Goal: Task Accomplishment & Management: Use online tool/utility

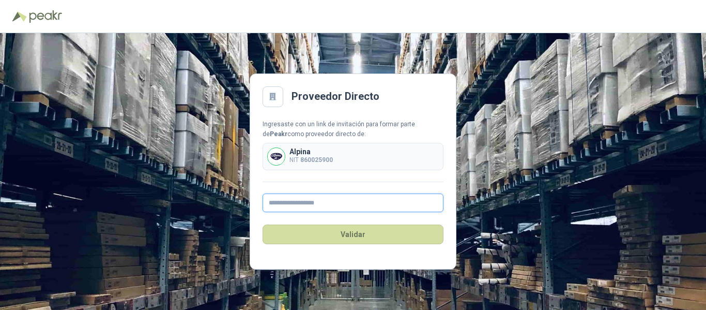
click at [289, 202] on input "text" at bounding box center [353, 202] width 181 height 19
click at [303, 197] on input "text" at bounding box center [353, 202] width 181 height 19
paste input "**********"
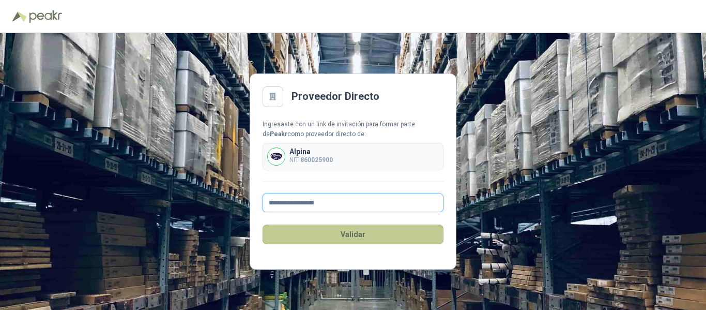
type input "**********"
click at [349, 232] on button "Validar" at bounding box center [353, 234] width 181 height 20
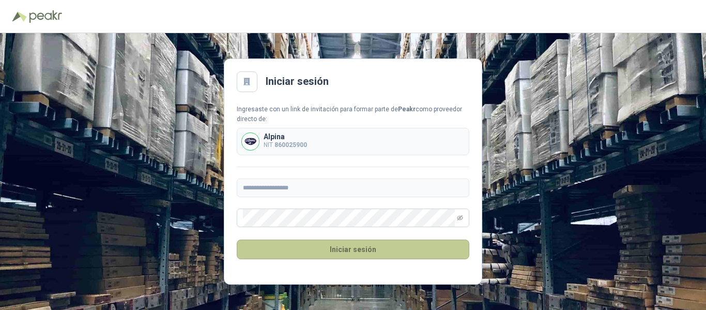
click at [350, 247] on button "Iniciar sesión" at bounding box center [353, 249] width 233 height 20
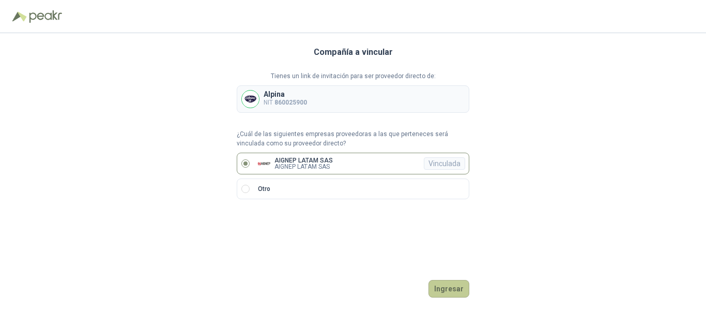
click at [446, 287] on button "Ingresar" at bounding box center [448, 289] width 41 height 18
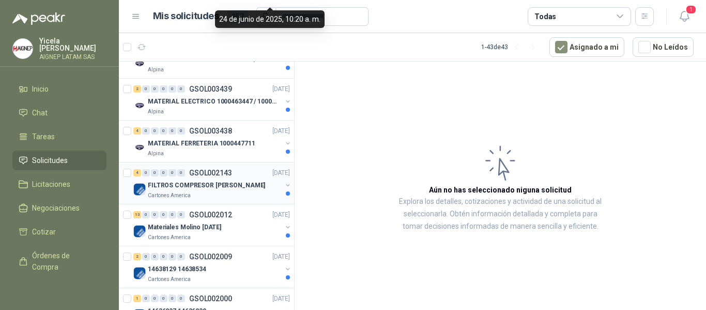
scroll to position [1407, 0]
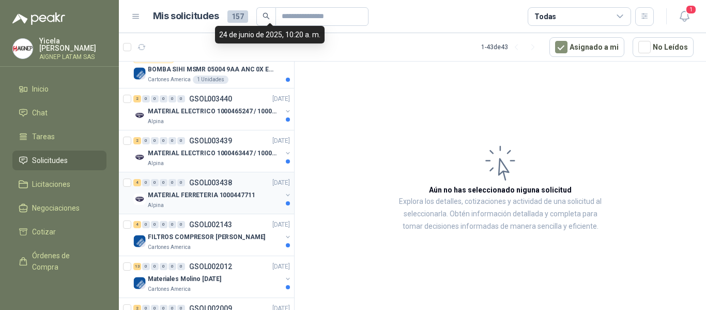
click at [180, 195] on p "MATERIAL FERRETERIA 1000447711" at bounding box center [201, 195] width 107 height 10
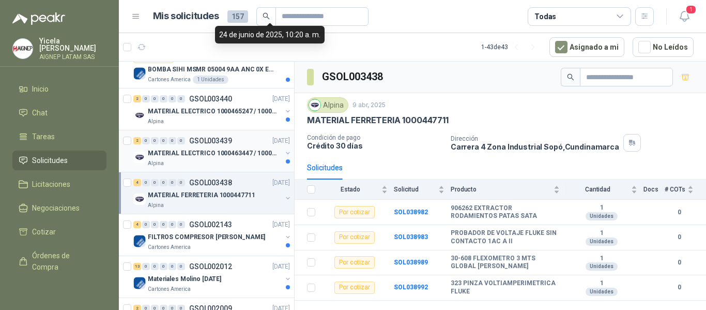
click at [203, 152] on p "MATERIAL ELECTRICO 1000463447 / 1000465800" at bounding box center [212, 153] width 129 height 10
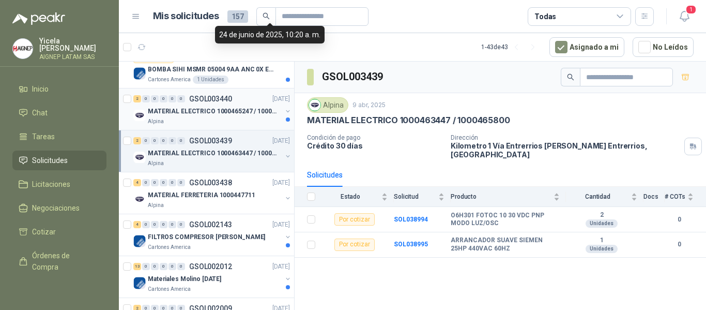
click at [200, 113] on p "MATERIAL ELECTRICO 1000465247 / 1000466995" at bounding box center [212, 111] width 129 height 10
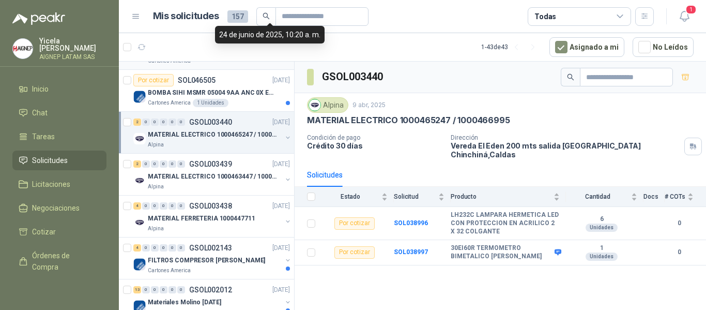
scroll to position [1407, 0]
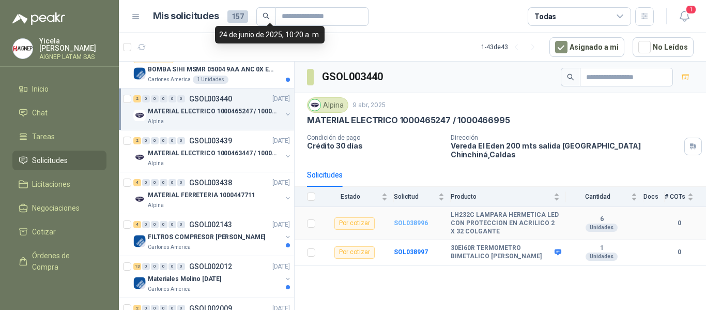
click at [418, 219] on b "SOL038996" at bounding box center [411, 222] width 34 height 7
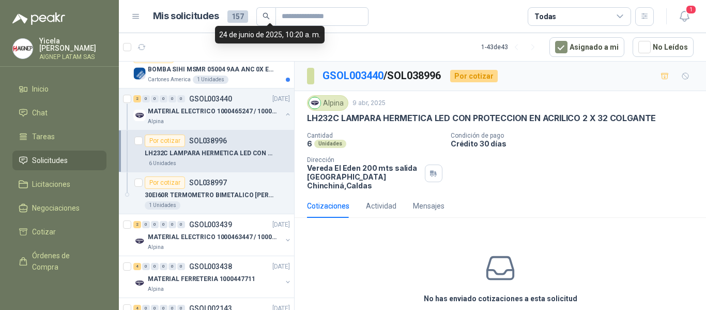
scroll to position [36, 0]
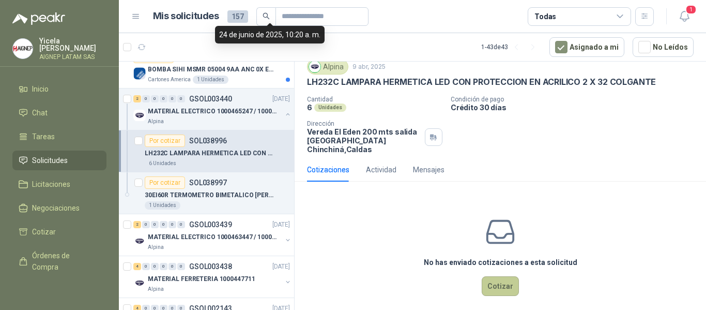
click at [508, 276] on button "Cotizar" at bounding box center [500, 286] width 37 height 20
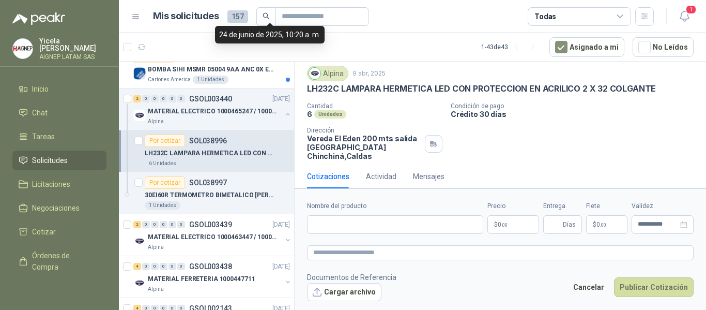
scroll to position [29, 0]
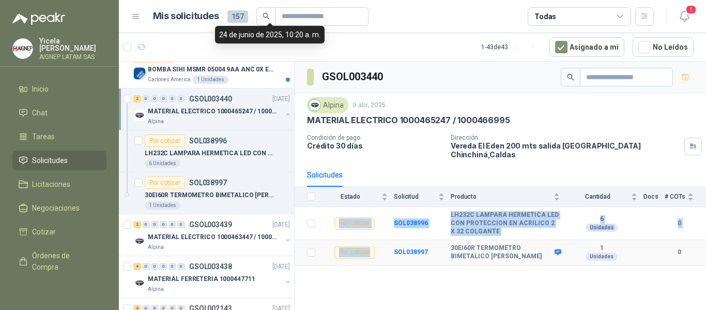
drag, startPoint x: 331, startPoint y: 207, endPoint x: 354, endPoint y: 249, distance: 47.6
click at [353, 250] on tbody "Por cotizar SOL038996 LH232C LAMPARA HERMETICA LED CON PROTECCION EN ACRILICO 2…" at bounding box center [500, 236] width 411 height 58
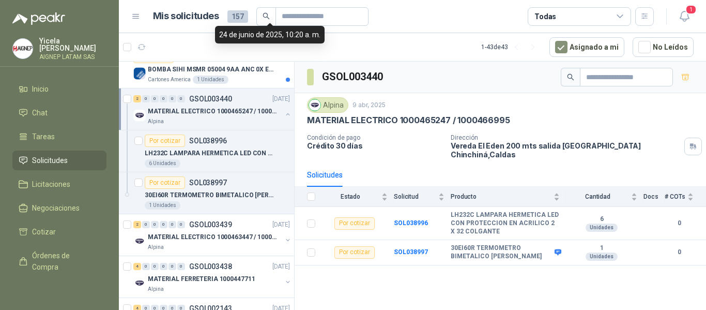
click at [369, 261] on div "GSOL003440 Alpina 9 abr, 2025 MATERIAL ELECTRICO 1000465247 / 1000466995 Condic…" at bounding box center [500, 188] width 411 height 252
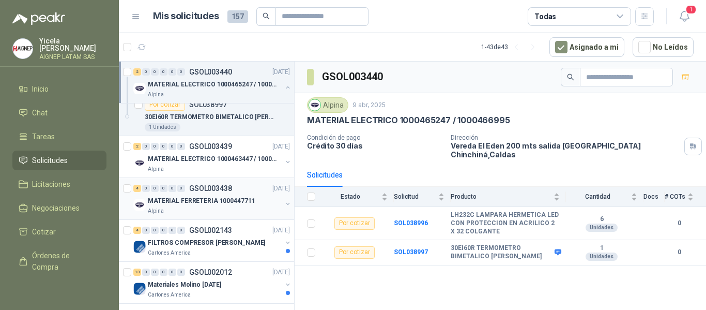
scroll to position [1511, 0]
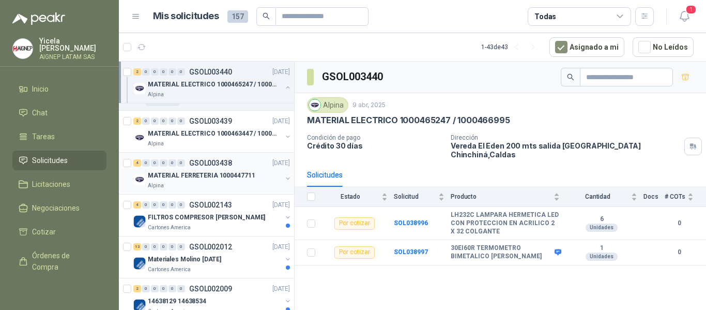
click at [228, 171] on p "MATERIAL FERRETERIA 1000447711" at bounding box center [201, 176] width 107 height 10
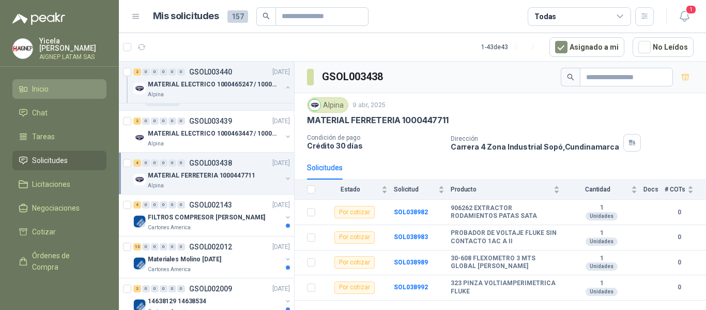
click at [62, 80] on link "Inicio" at bounding box center [59, 89] width 94 height 20
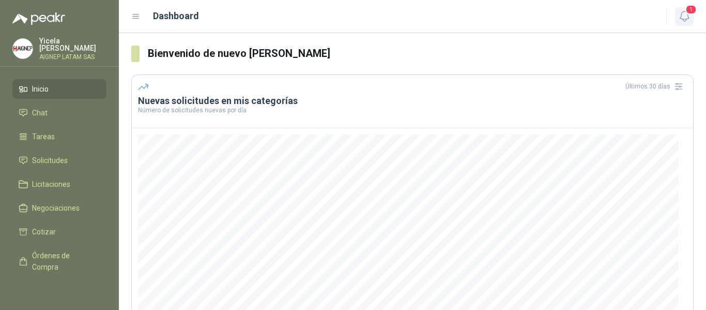
click at [682, 18] on icon "button" at bounding box center [684, 16] width 13 height 13
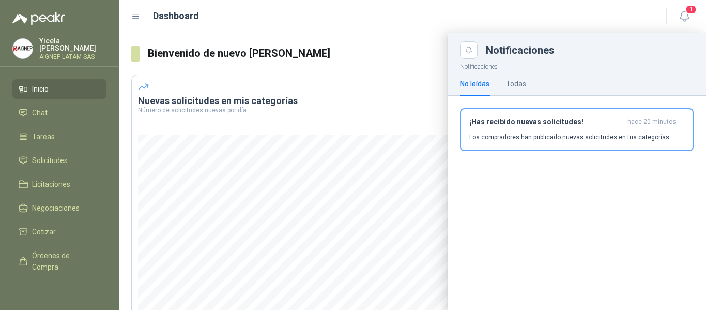
click at [505, 14] on div "Dashboard" at bounding box center [392, 16] width 523 height 14
